Goal: Navigation & Orientation: Understand site structure

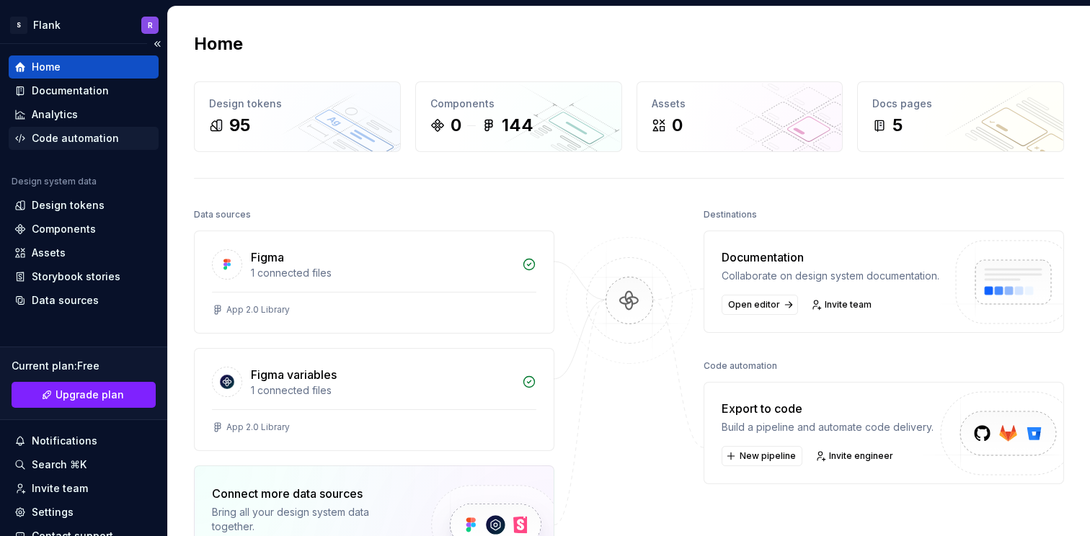
click at [45, 137] on div "Code automation" at bounding box center [75, 138] width 87 height 14
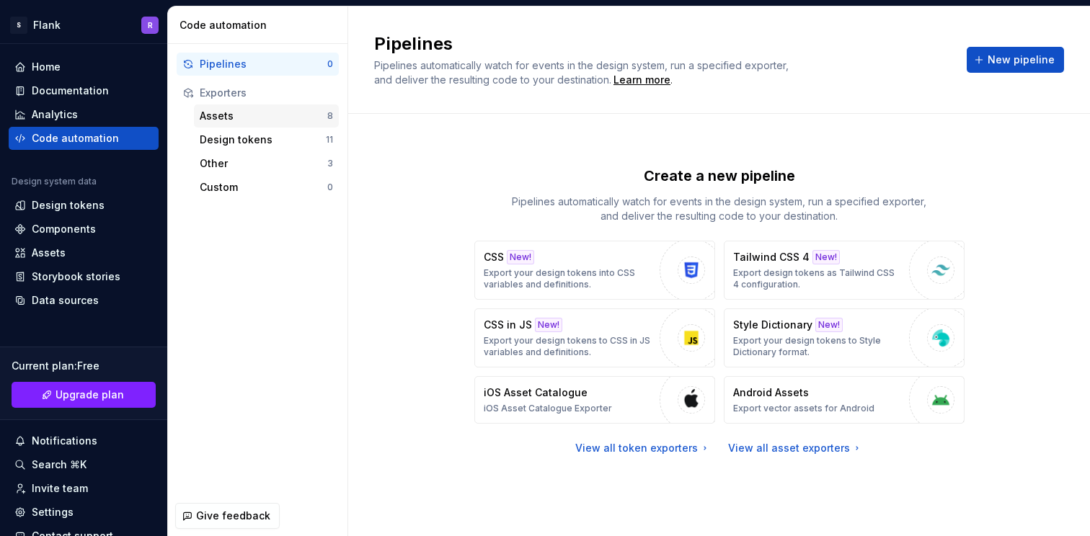
click at [280, 109] on div "Assets" at bounding box center [264, 116] width 128 height 14
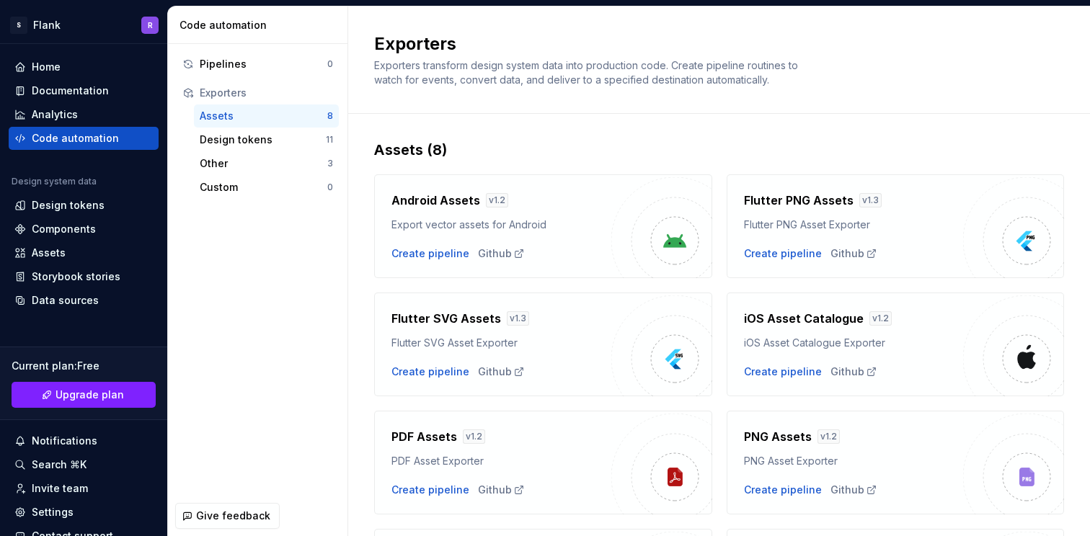
click at [284, 115] on div "Assets" at bounding box center [264, 116] width 128 height 14
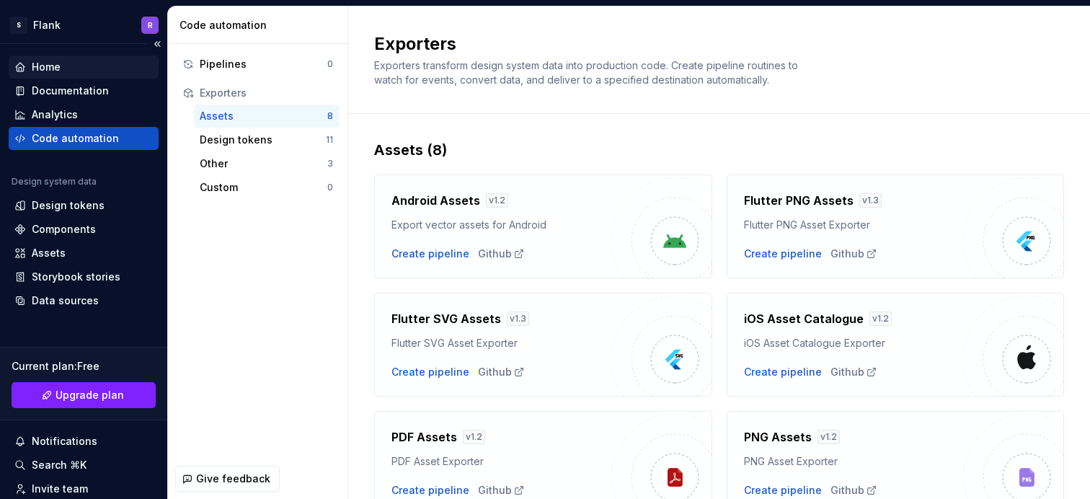
click at [54, 62] on div "Home" at bounding box center [46, 67] width 29 height 14
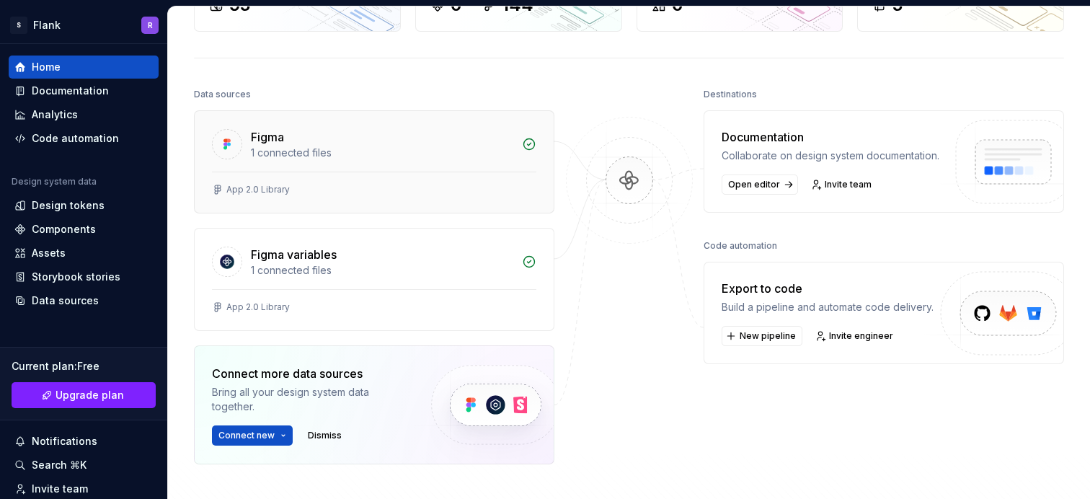
scroll to position [138, 0]
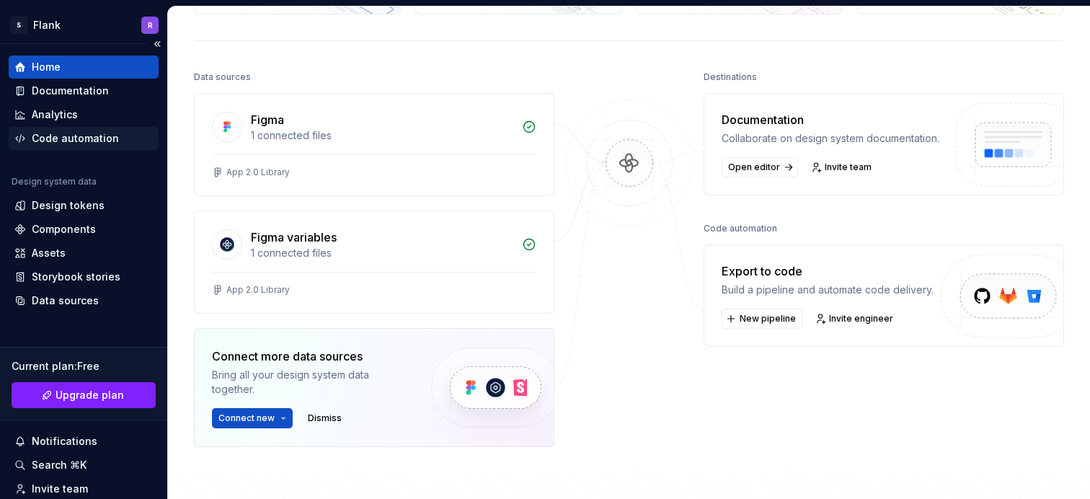
click at [97, 135] on div "Code automation" at bounding box center [75, 138] width 87 height 14
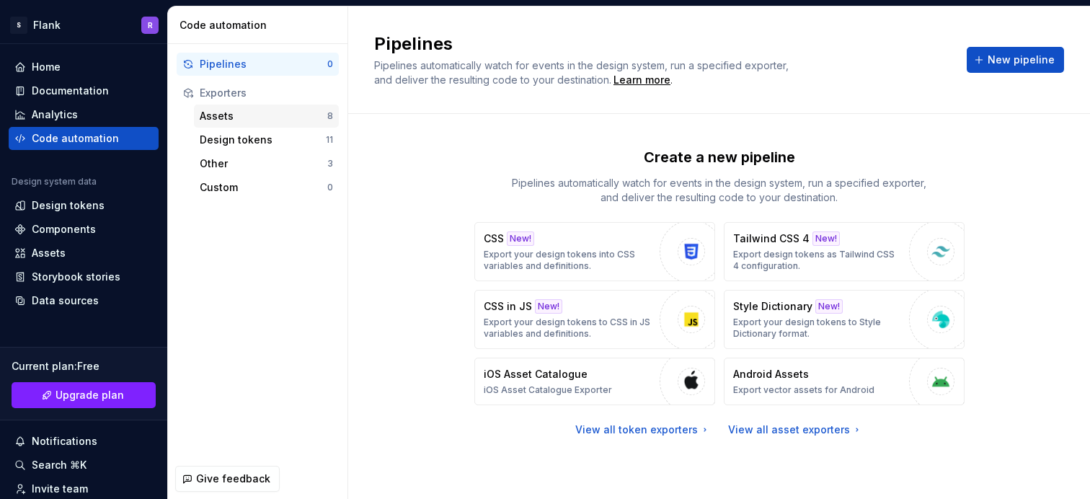
click at [265, 122] on div "Assets" at bounding box center [264, 116] width 128 height 14
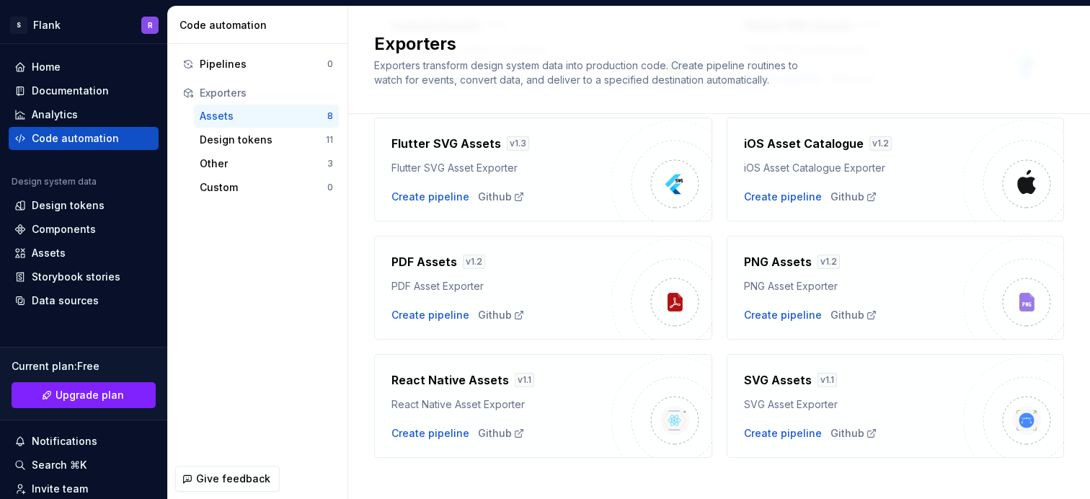
scroll to position [161, 0]
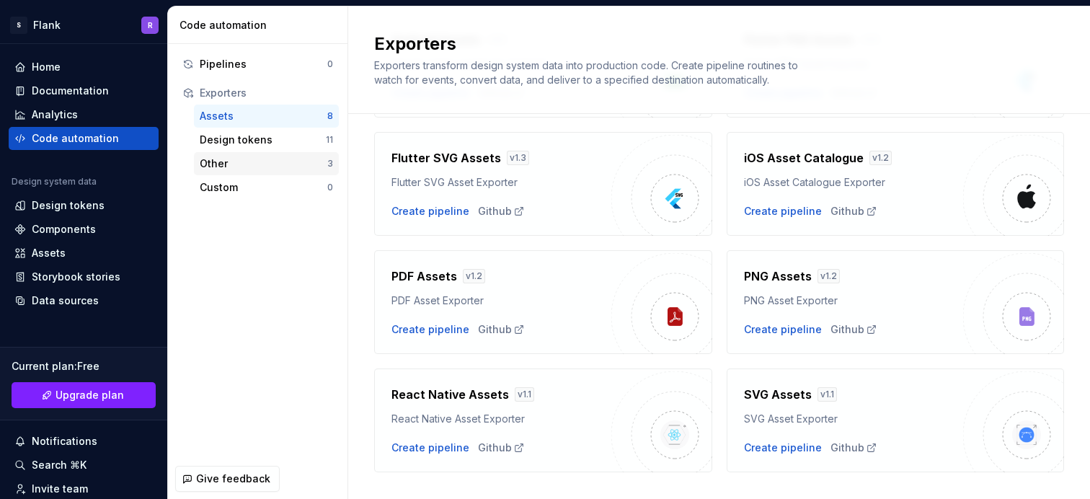
click at [296, 156] on div "Other" at bounding box center [264, 163] width 128 height 14
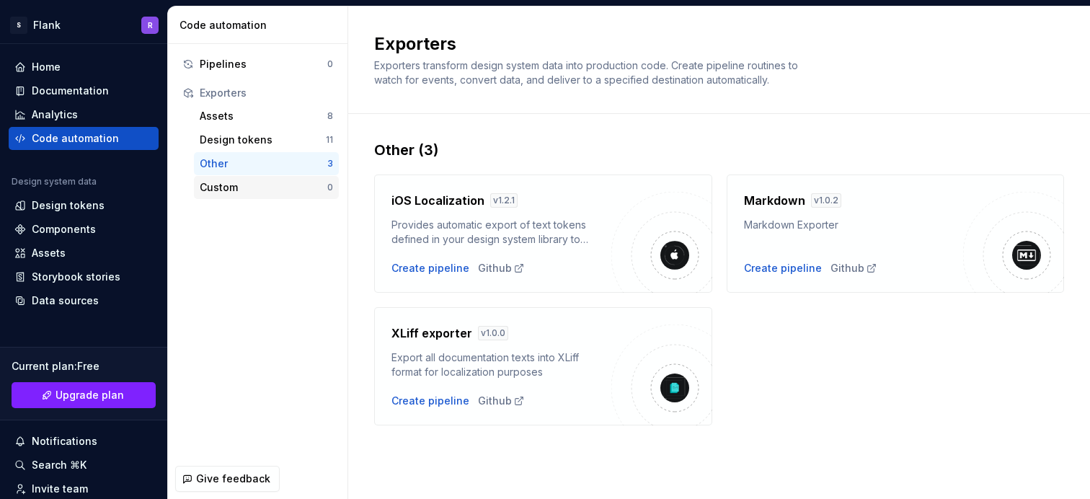
click at [271, 183] on div "Custom" at bounding box center [264, 187] width 128 height 14
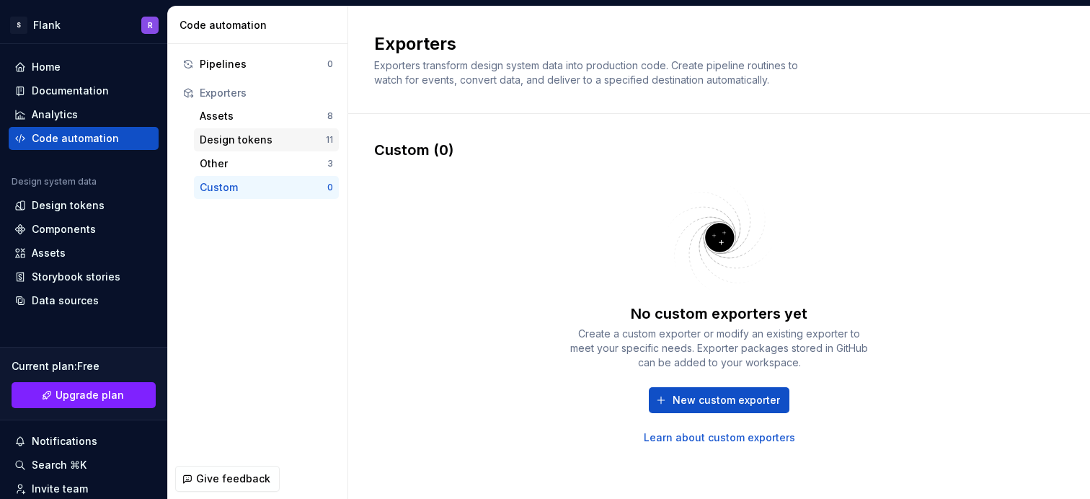
click at [259, 138] on div "Design tokens" at bounding box center [263, 140] width 126 height 14
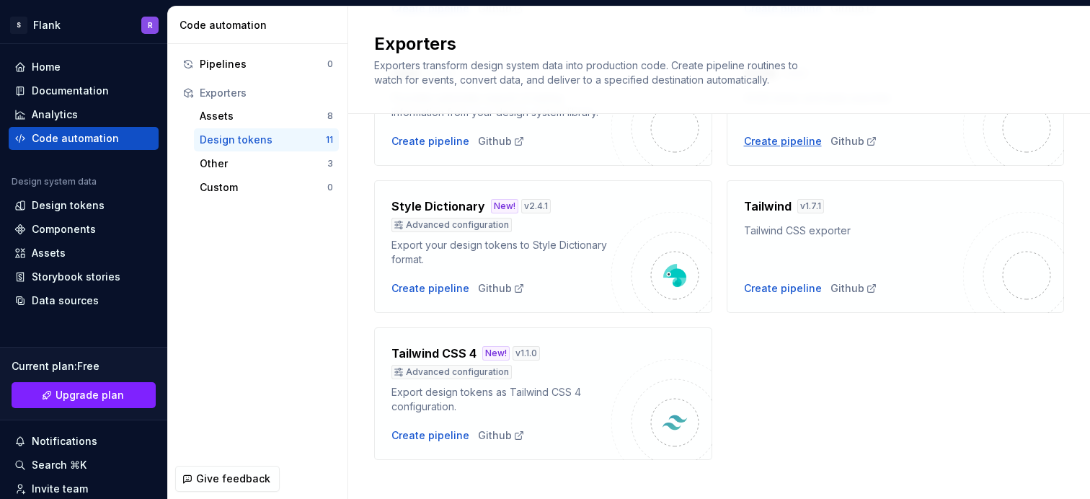
scroll to position [553, 0]
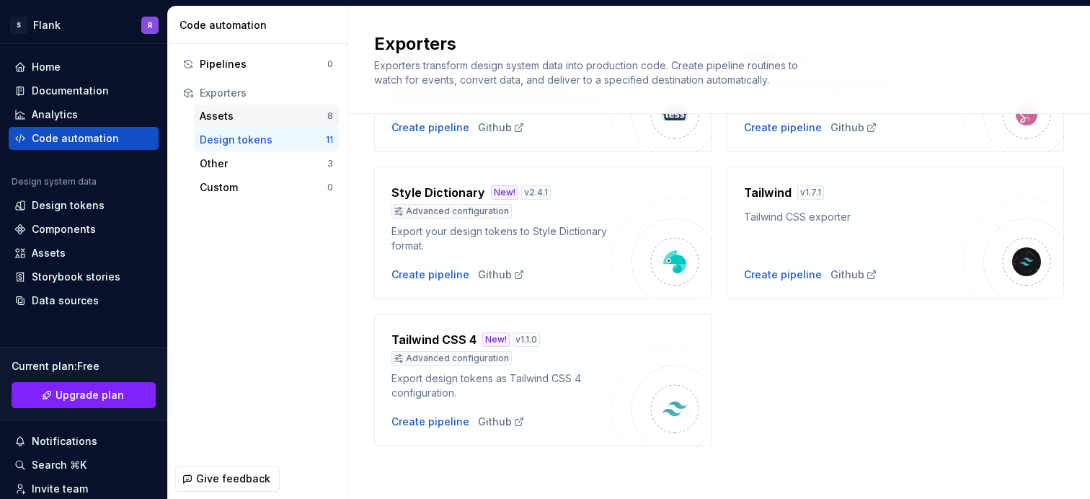
click at [251, 114] on div "Assets" at bounding box center [264, 116] width 128 height 14
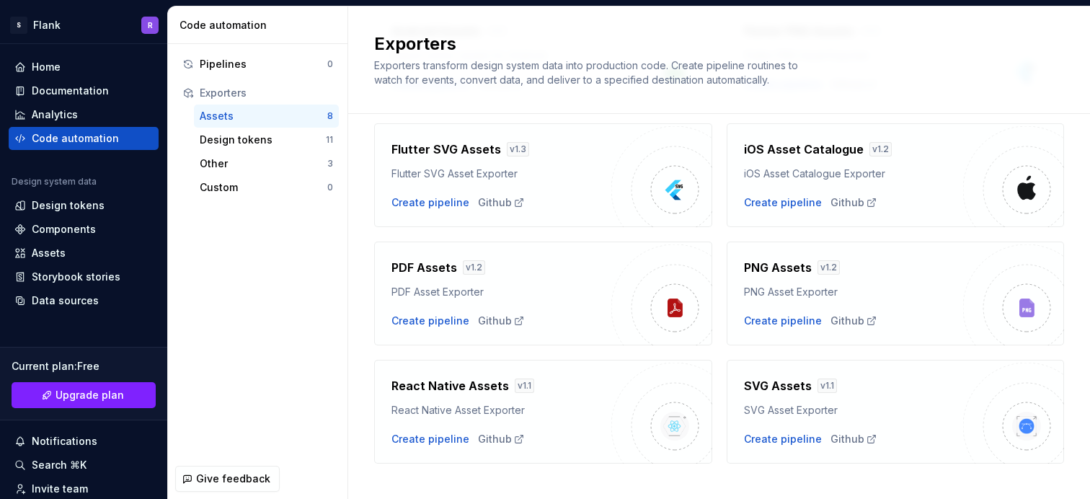
scroll to position [189, 0]
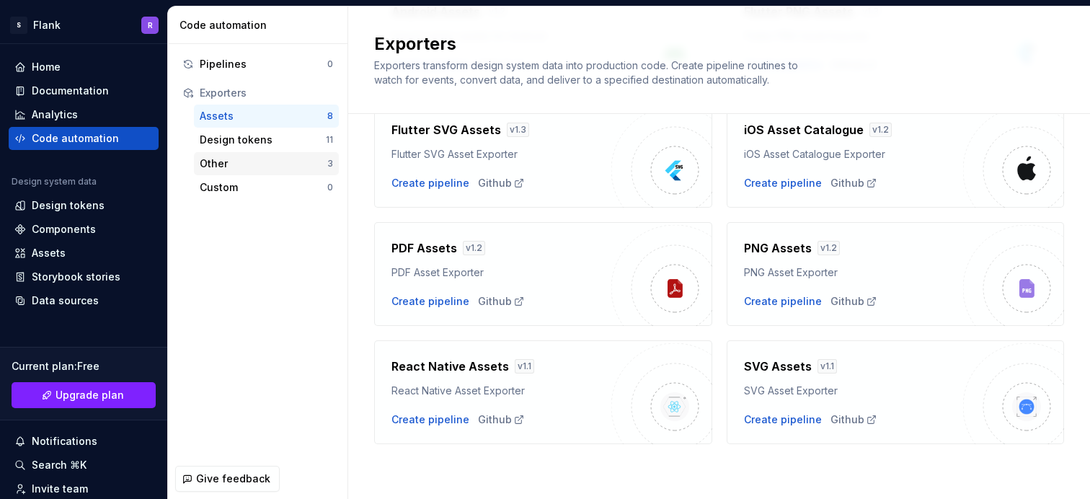
click at [293, 164] on div "Other" at bounding box center [264, 163] width 128 height 14
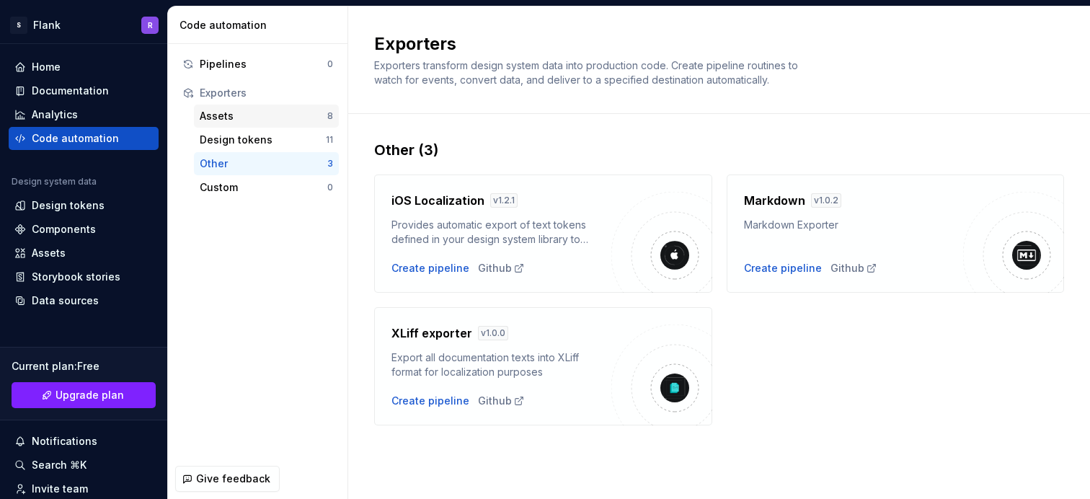
click at [251, 113] on div "Assets" at bounding box center [264, 116] width 128 height 14
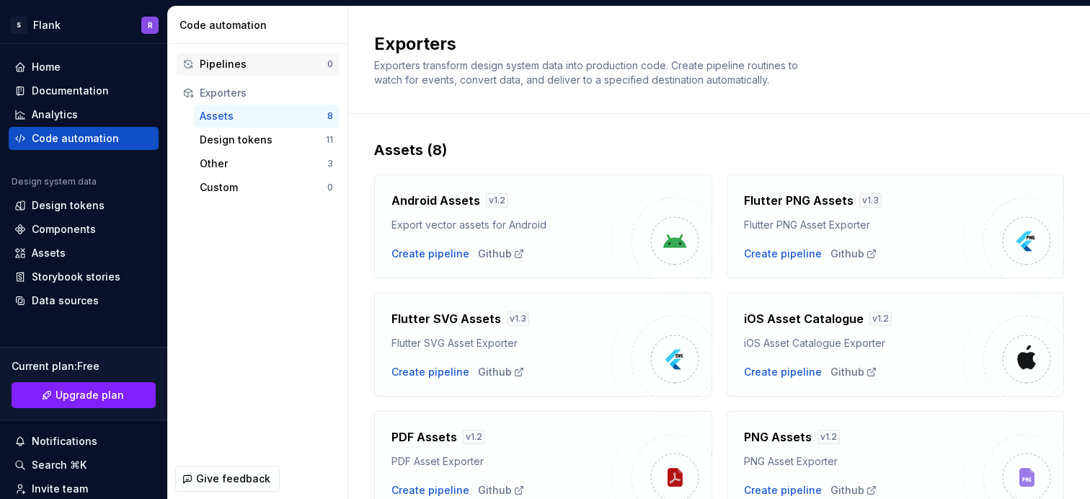
click at [274, 60] on div "Pipelines" at bounding box center [264, 64] width 128 height 14
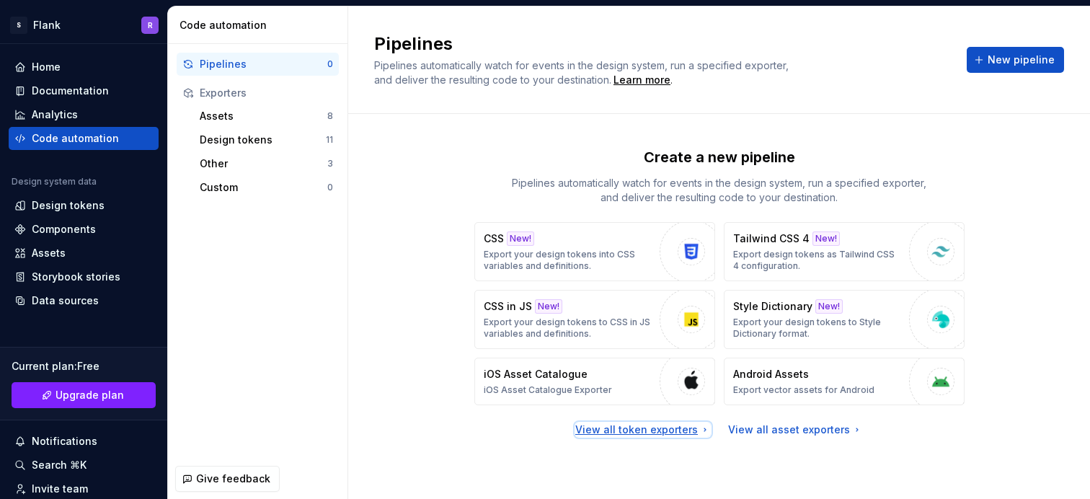
click at [642, 429] on div "View all token exporters" at bounding box center [643, 430] width 136 height 14
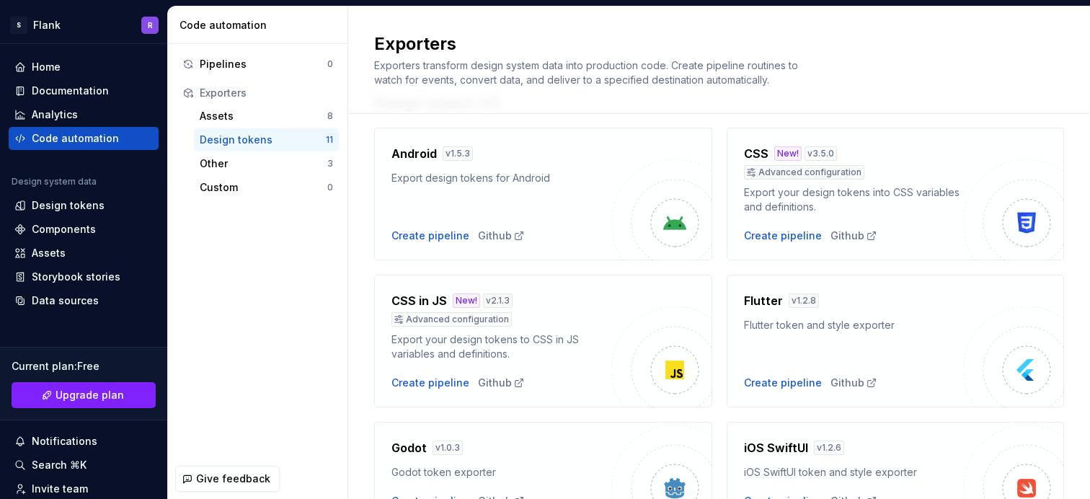
scroll to position [58, 0]
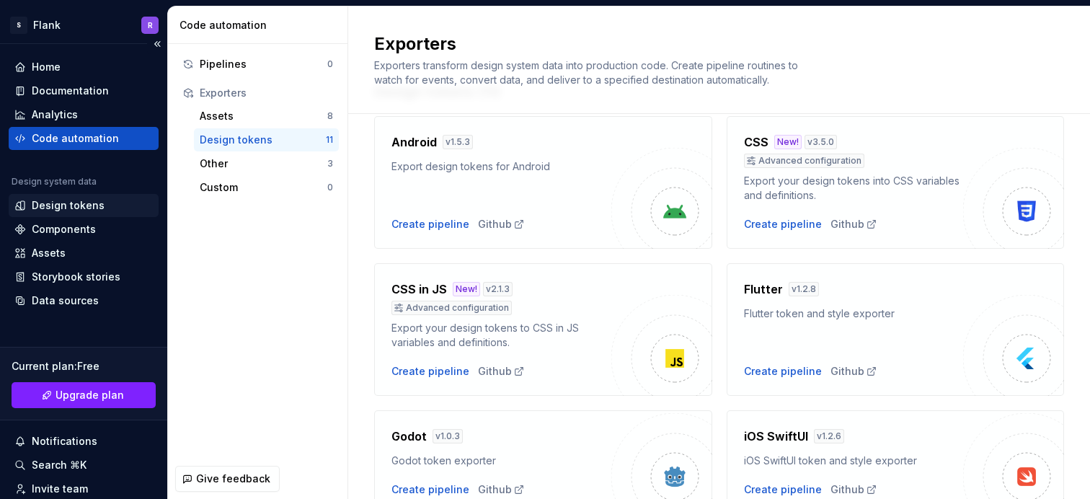
click at [100, 200] on div "Design tokens" at bounding box center [68, 205] width 73 height 14
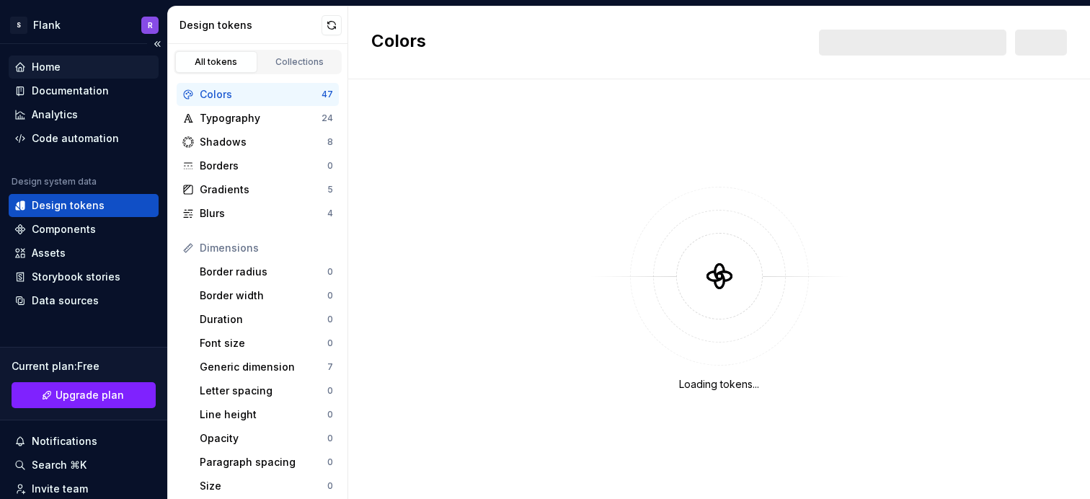
click at [84, 62] on div "Home" at bounding box center [83, 67] width 138 height 14
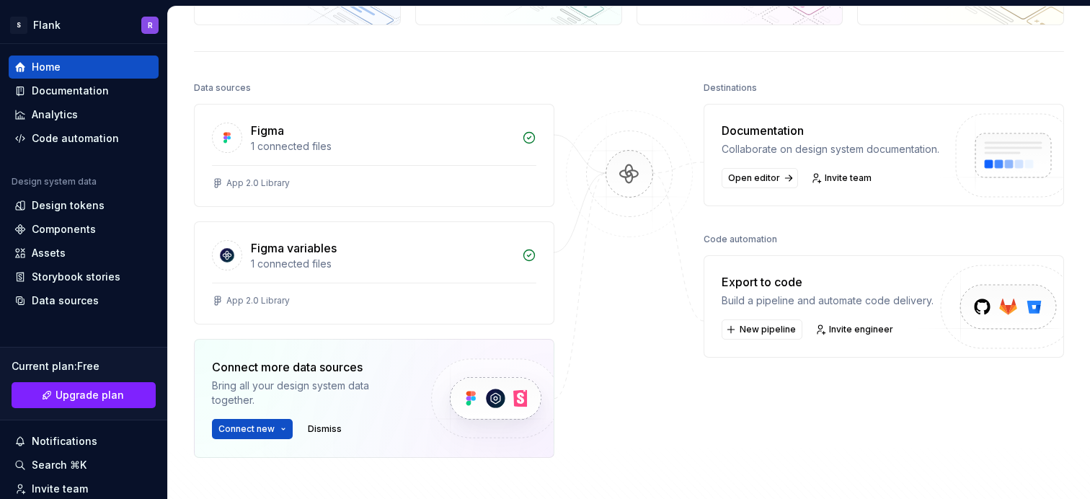
scroll to position [149, 0]
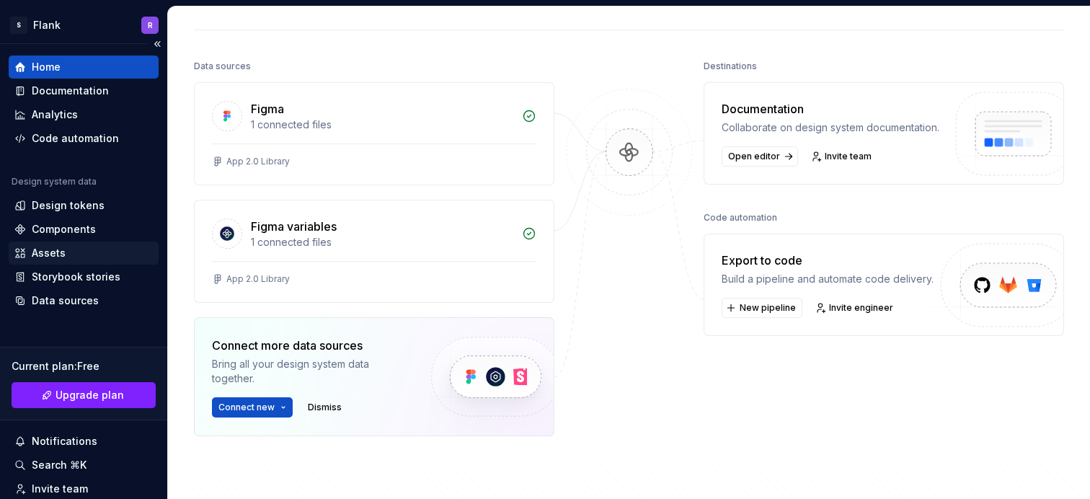
click at [65, 263] on div "Assets" at bounding box center [84, 253] width 150 height 23
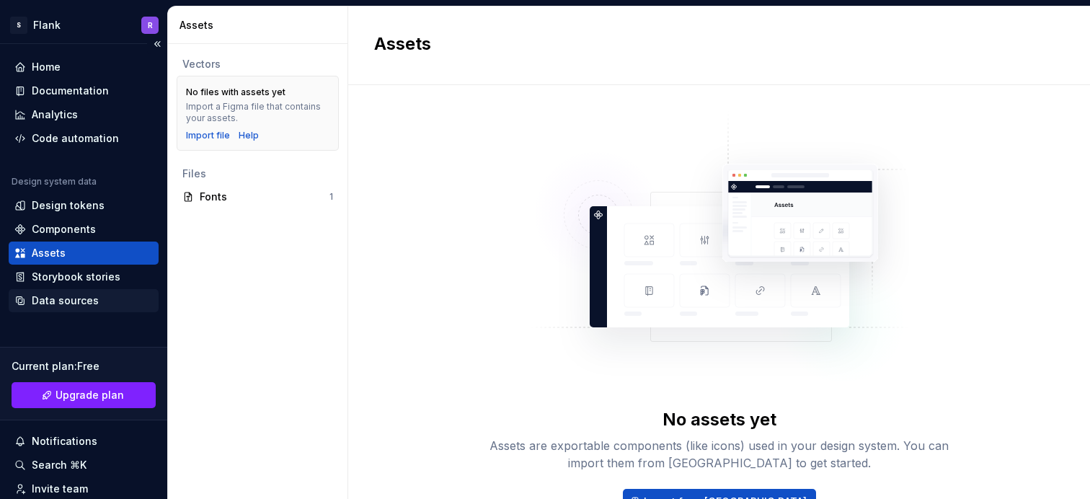
click at [100, 291] on div "Data sources" at bounding box center [84, 300] width 150 height 23
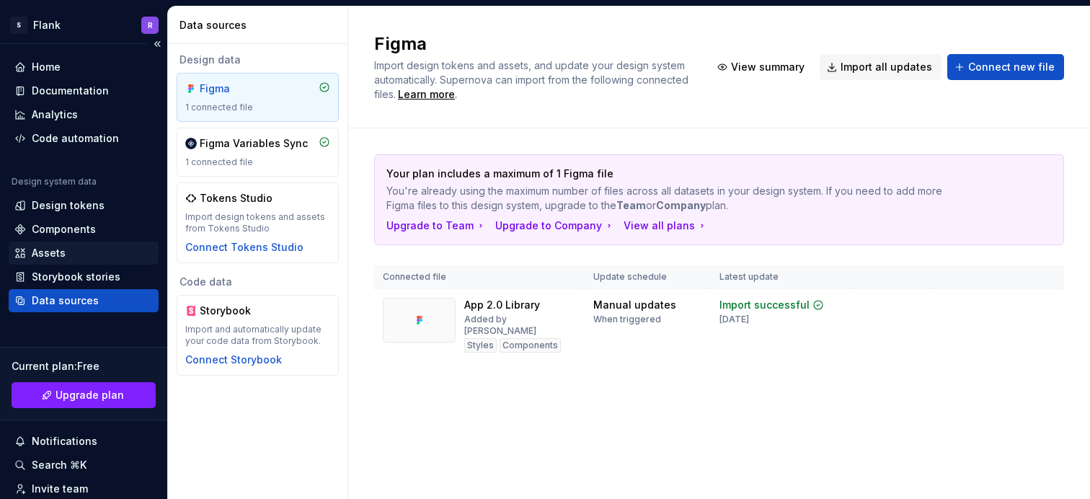
click at [89, 250] on div "Assets" at bounding box center [83, 253] width 138 height 14
